Goal: Use online tool/utility: Utilize a website feature to perform a specific function

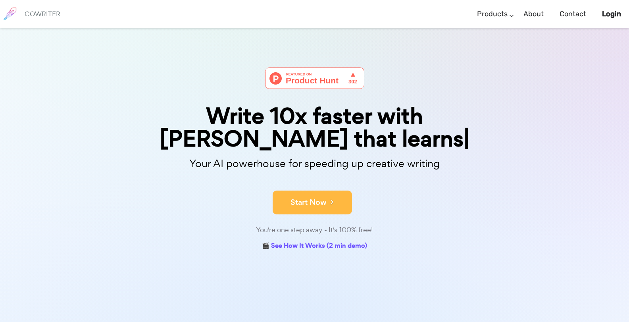
click at [334, 182] on div "Start Now" at bounding box center [314, 195] width 397 height 34
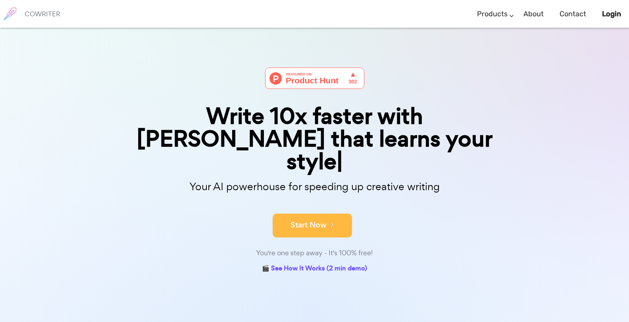
click at [328, 220] on icon at bounding box center [329, 224] width 7 height 9
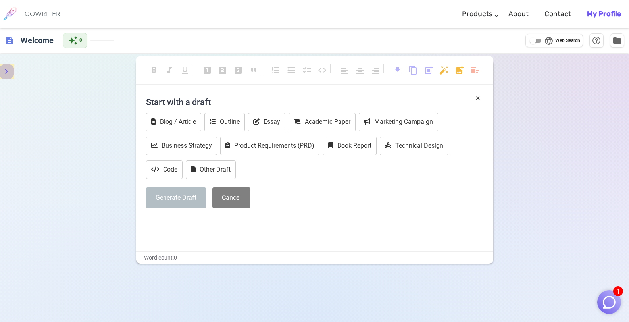
click at [9, 72] on icon "menu" at bounding box center [7, 72] width 10 height 10
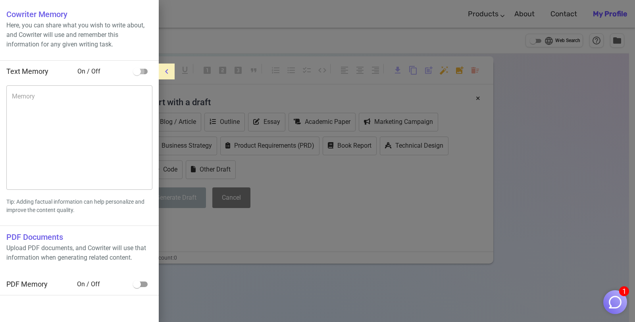
click at [142, 70] on input "checkbox" at bounding box center [136, 71] width 45 height 15
checkbox input "true"
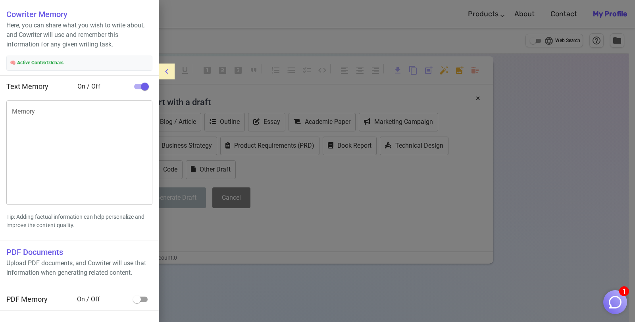
drag, startPoint x: 82, startPoint y: 104, endPoint x: 79, endPoint y: 107, distance: 4.5
click at [79, 107] on div "x Memory" at bounding box center [79, 152] width 146 height 104
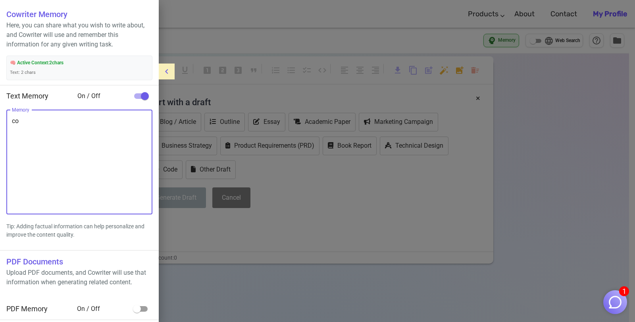
type textarea "c"
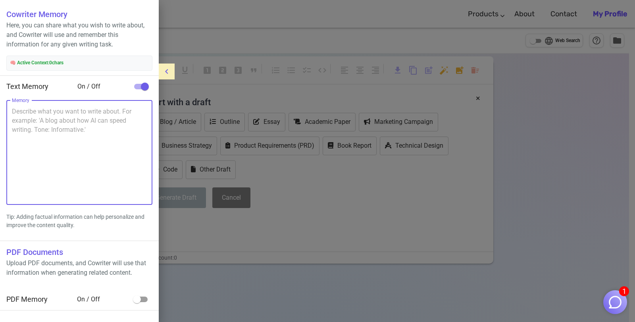
click at [90, 113] on textarea "Memory" at bounding box center [79, 152] width 135 height 91
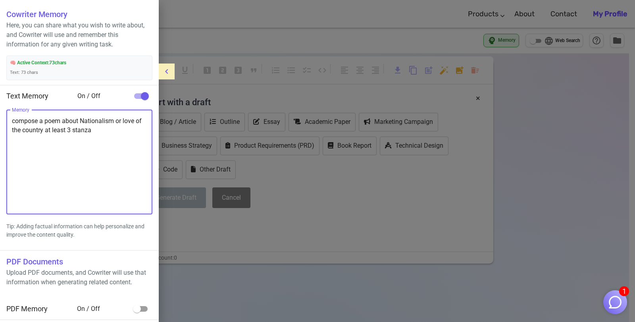
type textarea "compose a poem about Nationalism or love of the country at least 3 stanza"
click at [167, 74] on icon "menu" at bounding box center [167, 72] width 10 height 10
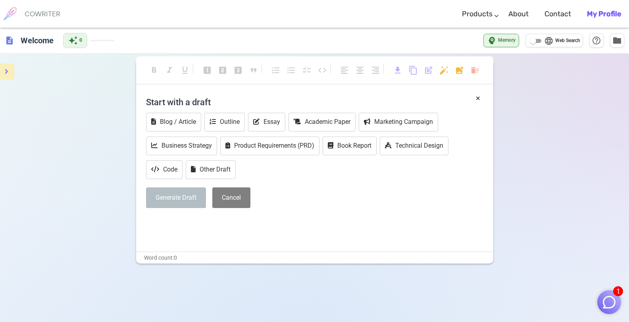
click at [189, 96] on h4 "Start with a draft" at bounding box center [314, 101] width 337 height 19
click at [205, 100] on h4 "Start with a draft" at bounding box center [314, 101] width 337 height 19
click at [9, 72] on icon "menu" at bounding box center [7, 72] width 10 height 10
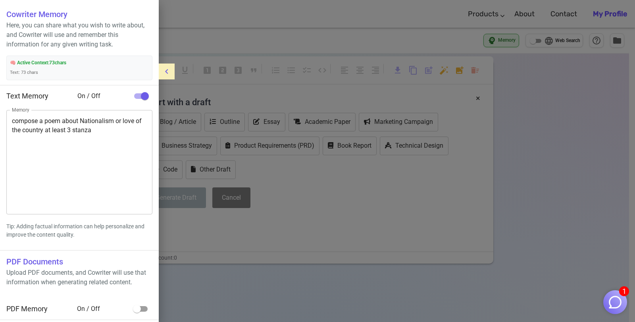
scroll to position [1, 0]
click at [87, 69] on div "🧠 Active Context: 73 chars Text: 73 chars" at bounding box center [79, 66] width 146 height 25
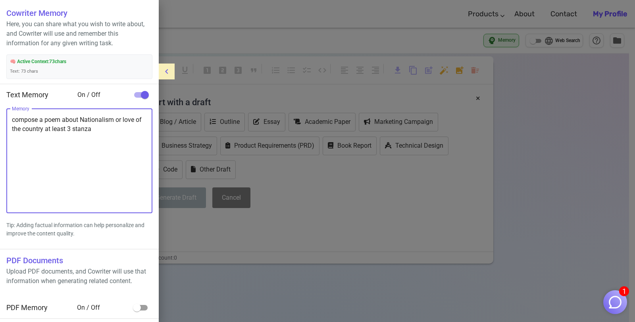
drag, startPoint x: 13, startPoint y: 118, endPoint x: 100, endPoint y: 127, distance: 88.1
click at [100, 127] on textarea "compose a poem about Nationalism or love of the country at least 3 stanza" at bounding box center [79, 160] width 135 height 91
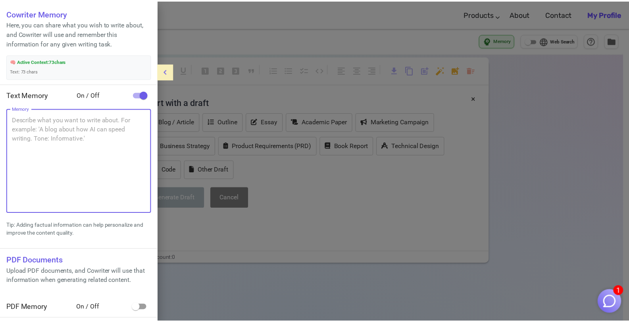
scroll to position [0, 0]
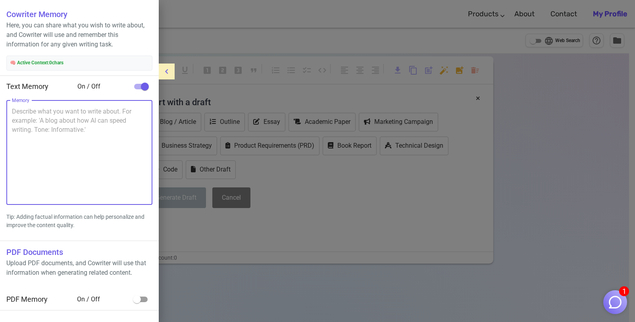
drag, startPoint x: 582, startPoint y: 8, endPoint x: 622, endPoint y: 27, distance: 44.7
click at [583, 9] on div at bounding box center [317, 161] width 635 height 322
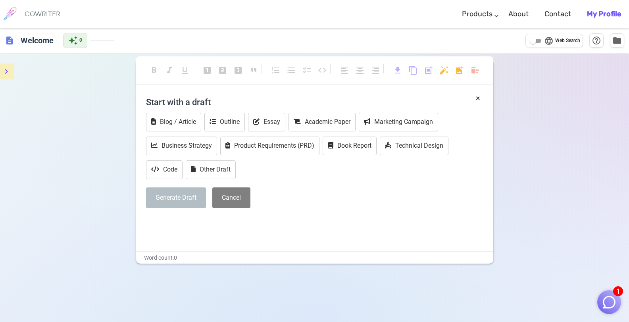
click at [610, 16] on b "My Profile" at bounding box center [604, 14] width 34 height 9
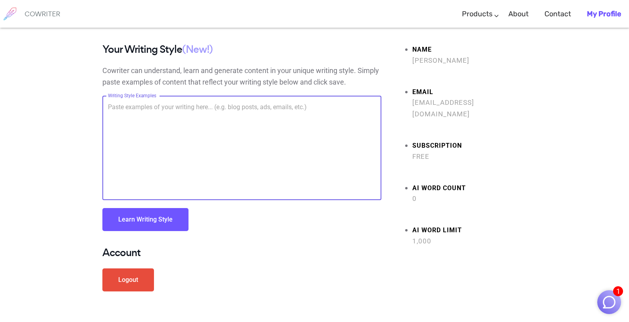
paste textarea "compose a poem about Nationalism or love of the country at least 3 stanza"
type textarea "compose a poem about Nationalism or love of the country at least 3 stanza"
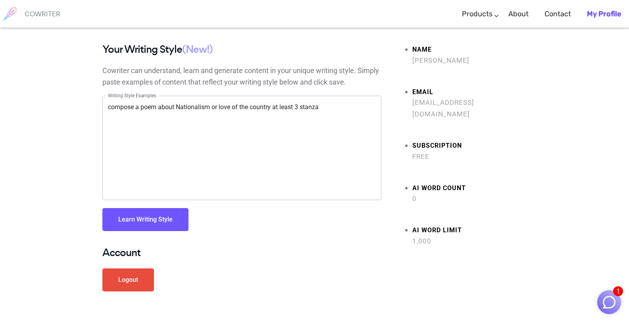
click at [178, 217] on button "Learn Writing Style" at bounding box center [145, 219] width 86 height 23
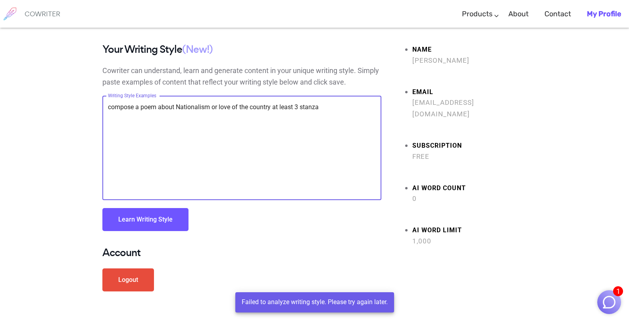
drag, startPoint x: 323, startPoint y: 106, endPoint x: 92, endPoint y: 103, distance: 231.2
click at [92, 103] on div "Your Writing Style (New!) Cowriter can understand, learn and generate content i…" at bounding box center [315, 174] width 476 height 261
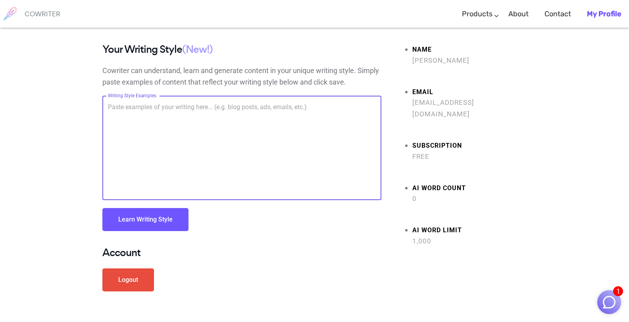
click at [121, 275] on link "Logout" at bounding box center [128, 279] width 52 height 23
